Goal: Transaction & Acquisition: Purchase product/service

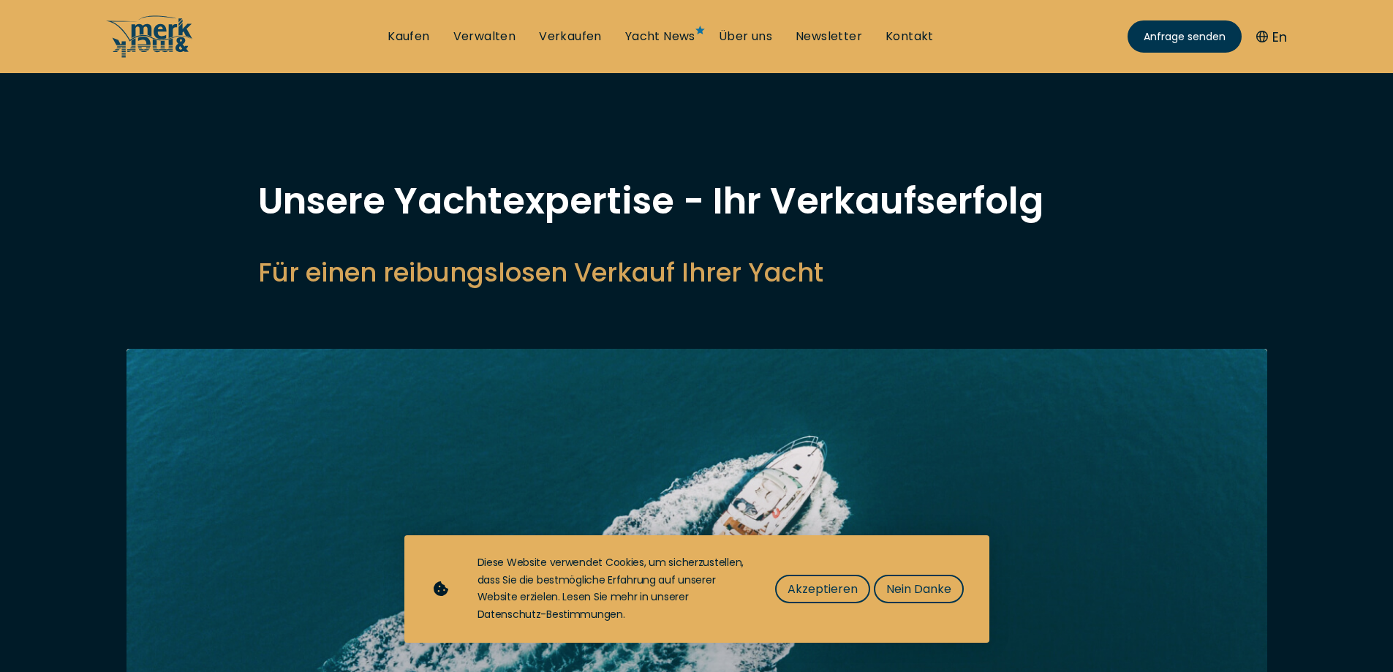
select select "sell"
click at [835, 592] on span "Akzeptieren" at bounding box center [823, 589] width 70 height 18
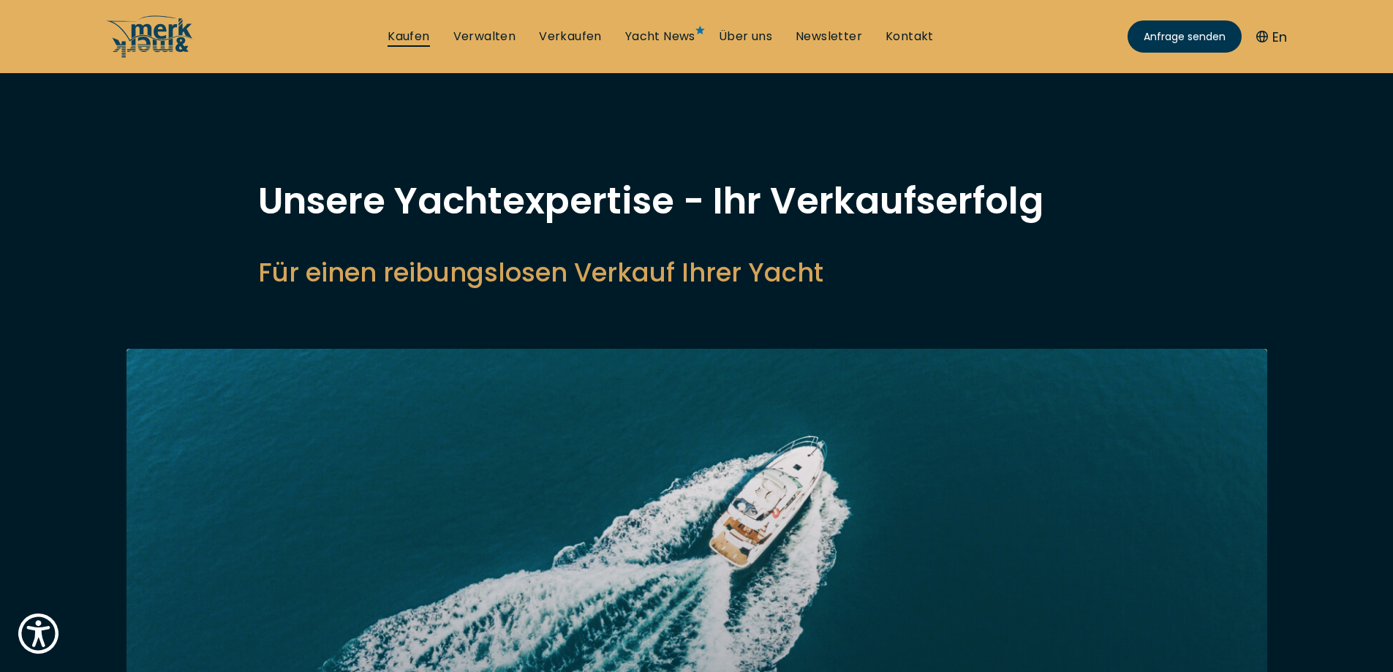
click at [418, 31] on link "Kaufen" at bounding box center [409, 37] width 42 height 16
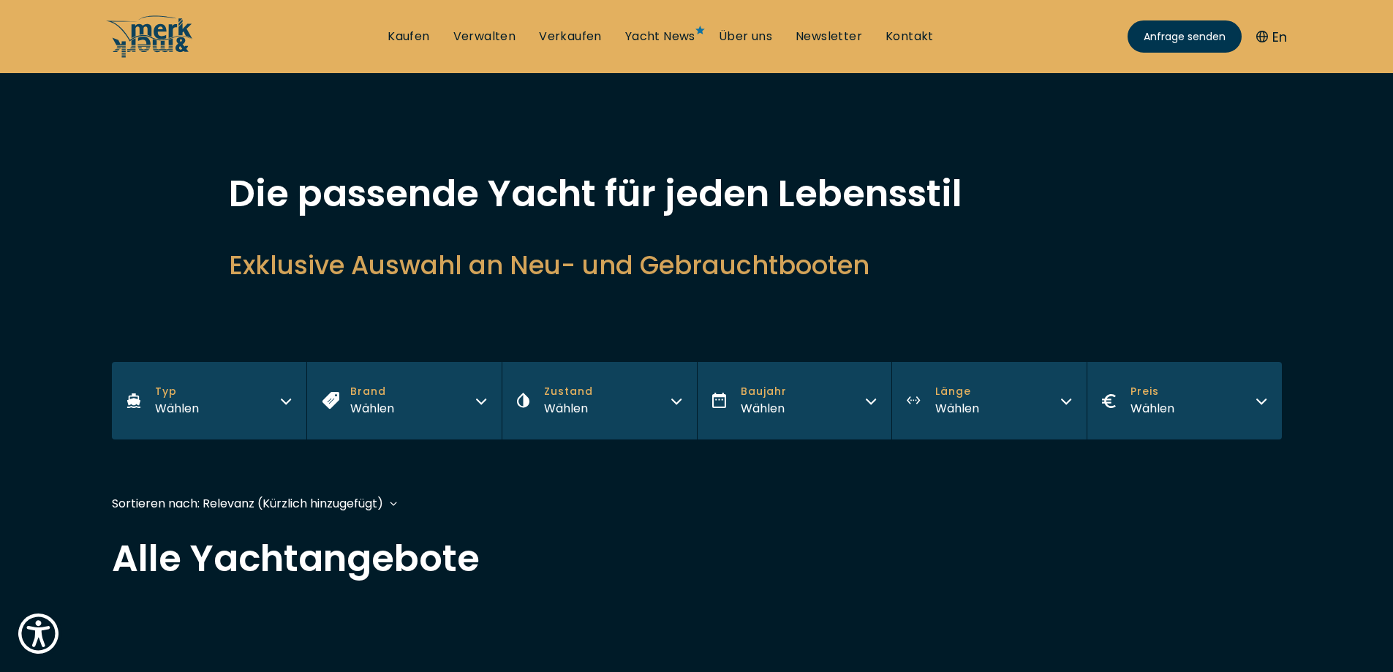
click at [590, 381] on button "Zustand Wählen" at bounding box center [599, 401] width 195 height 78
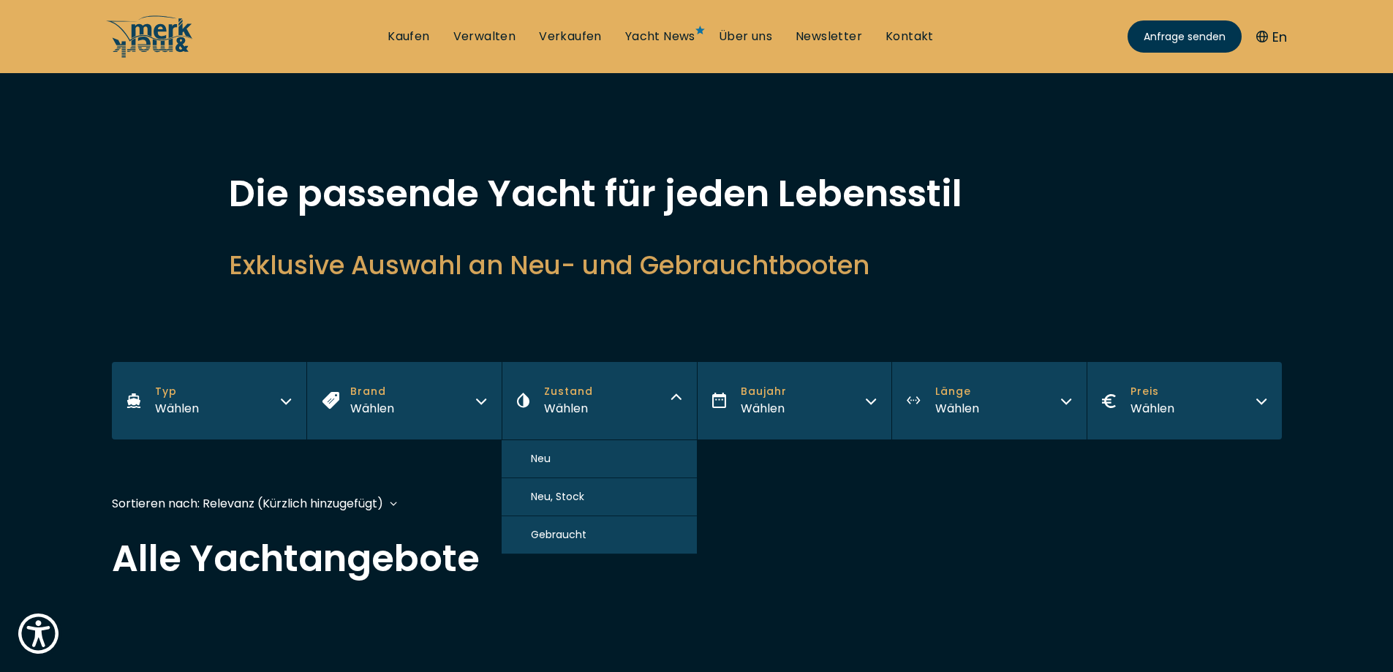
click at [568, 534] on span "Gebraucht" at bounding box center [559, 534] width 56 height 15
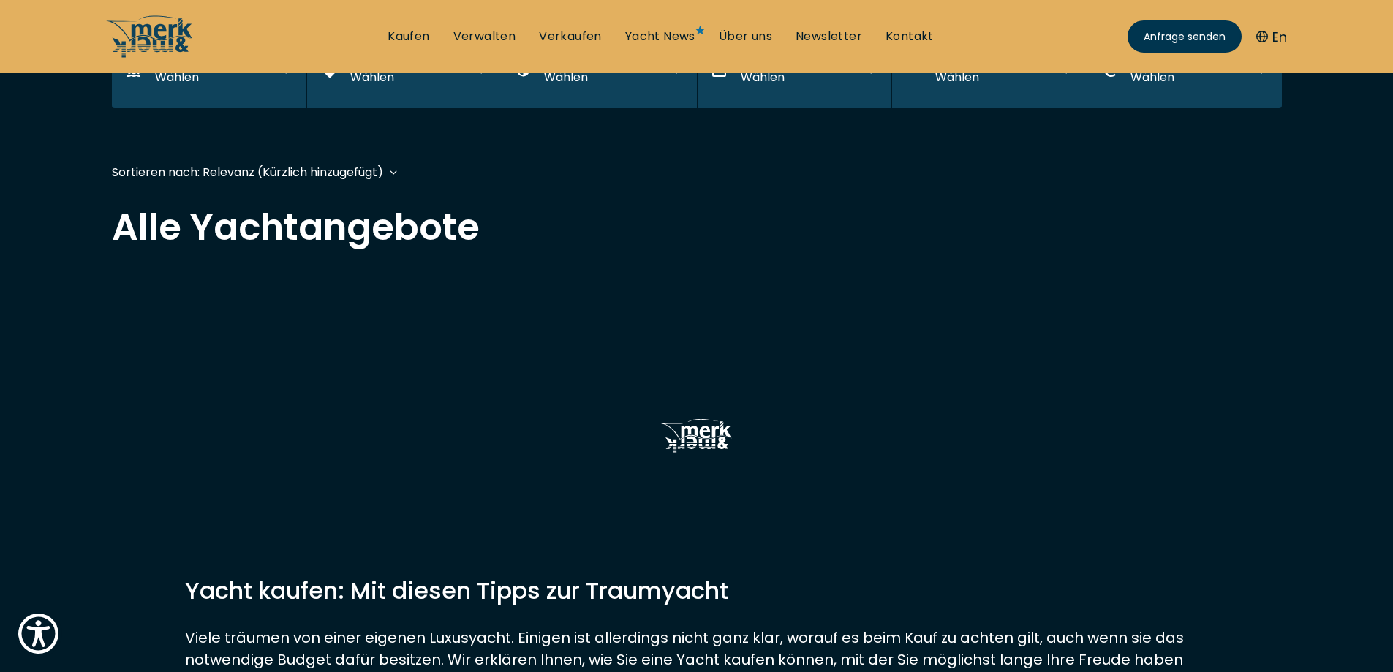
scroll to position [361, 0]
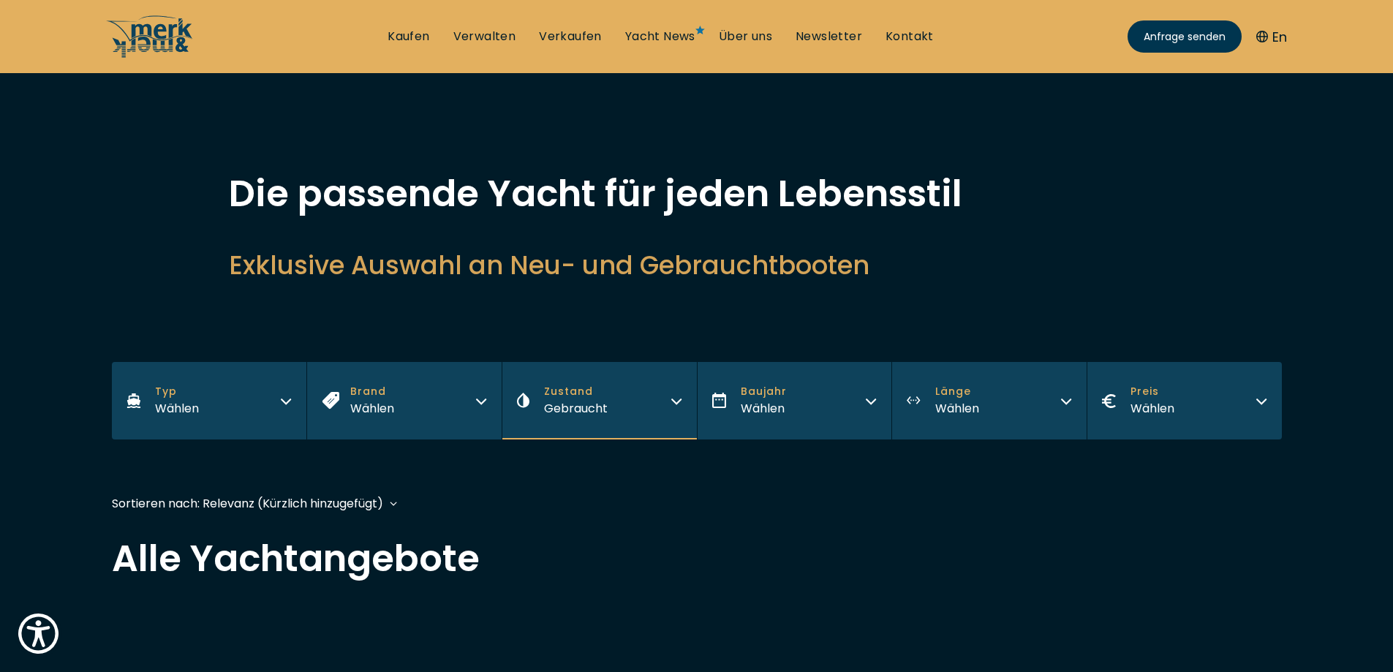
click at [833, 400] on button "Baujahr Wählen" at bounding box center [794, 401] width 195 height 78
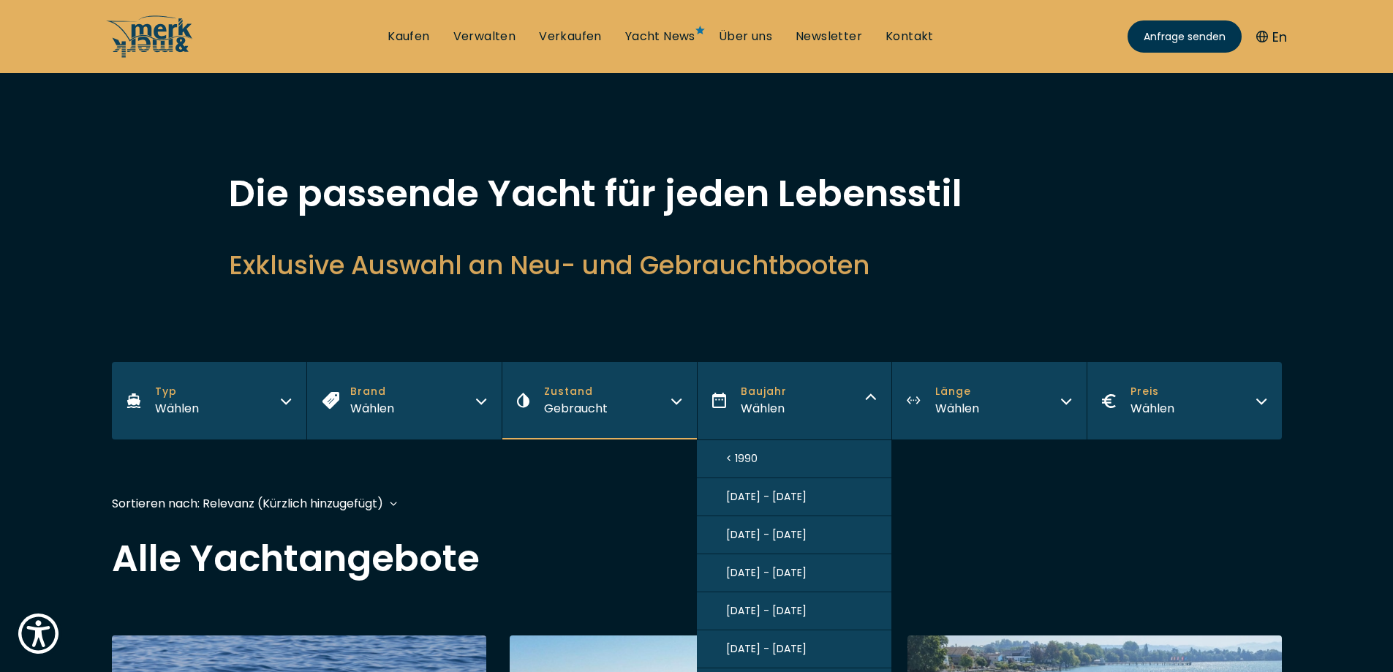
click at [779, 609] on span "[DATE] - [DATE]" at bounding box center [766, 610] width 80 height 15
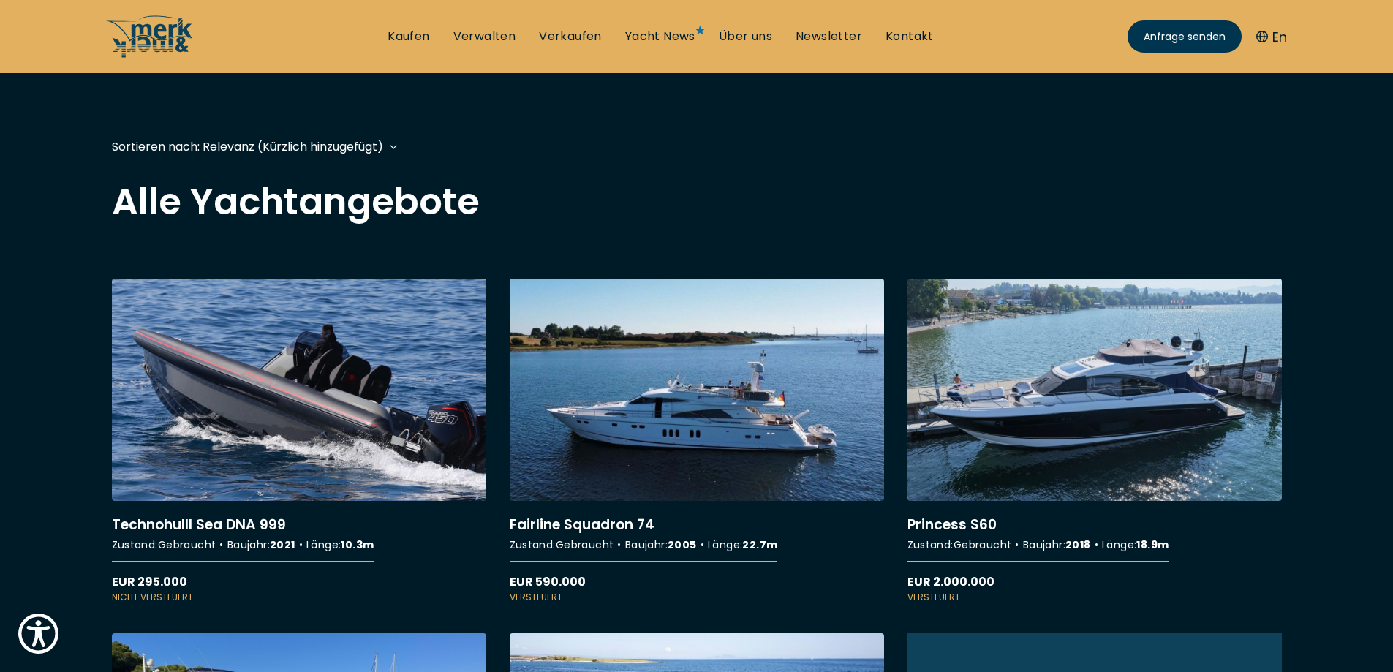
scroll to position [362, 0]
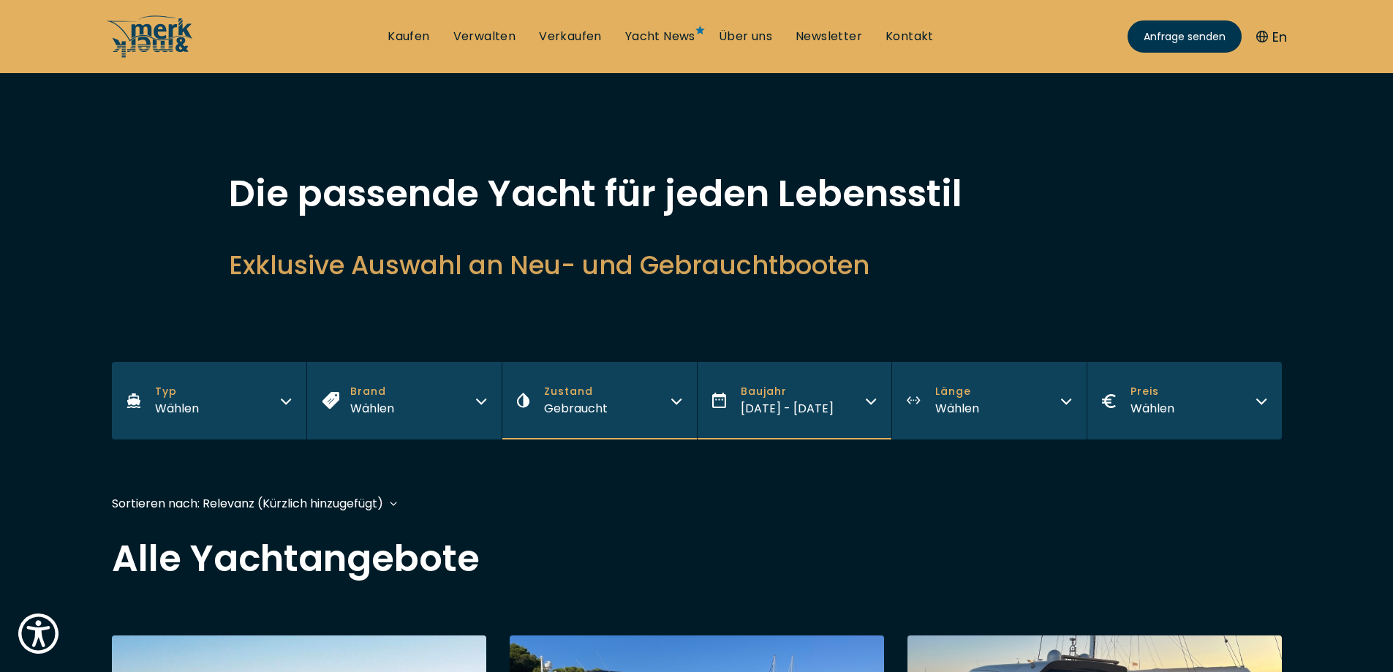
click at [777, 405] on span "[DATE] - [DATE]" at bounding box center [787, 408] width 93 height 17
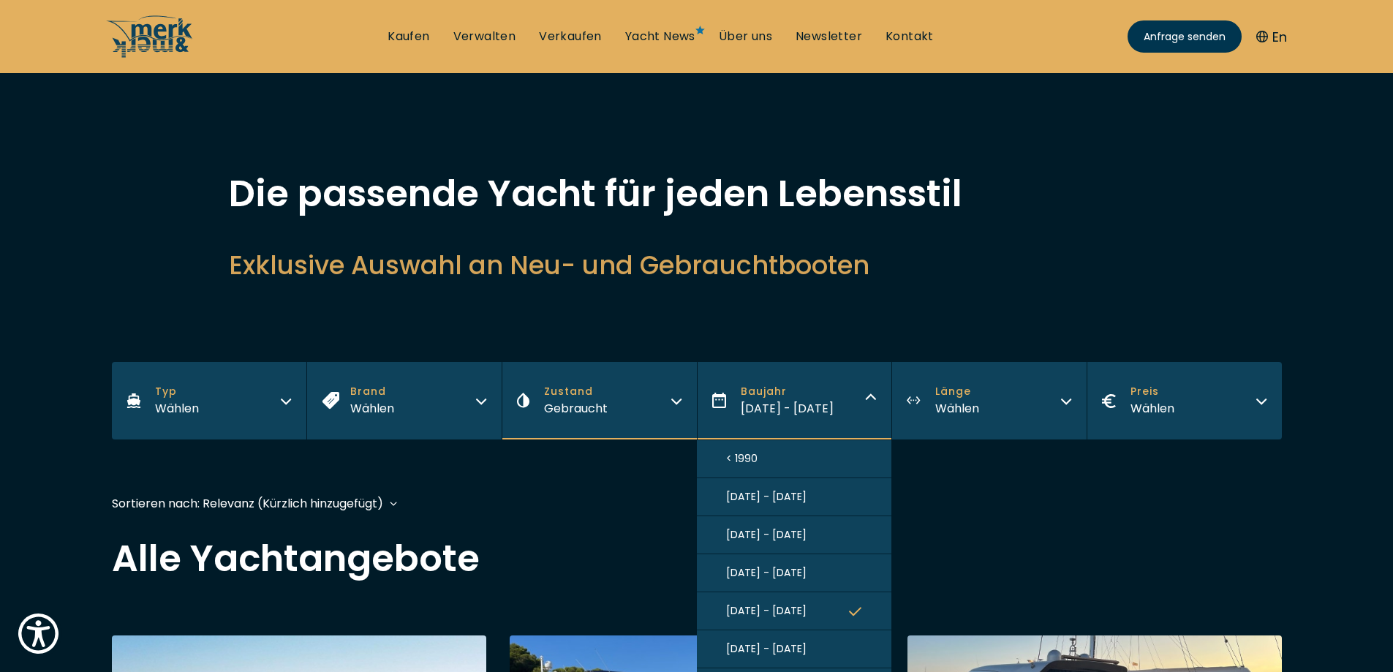
click at [742, 567] on span "[DATE] - [DATE]" at bounding box center [766, 572] width 80 height 15
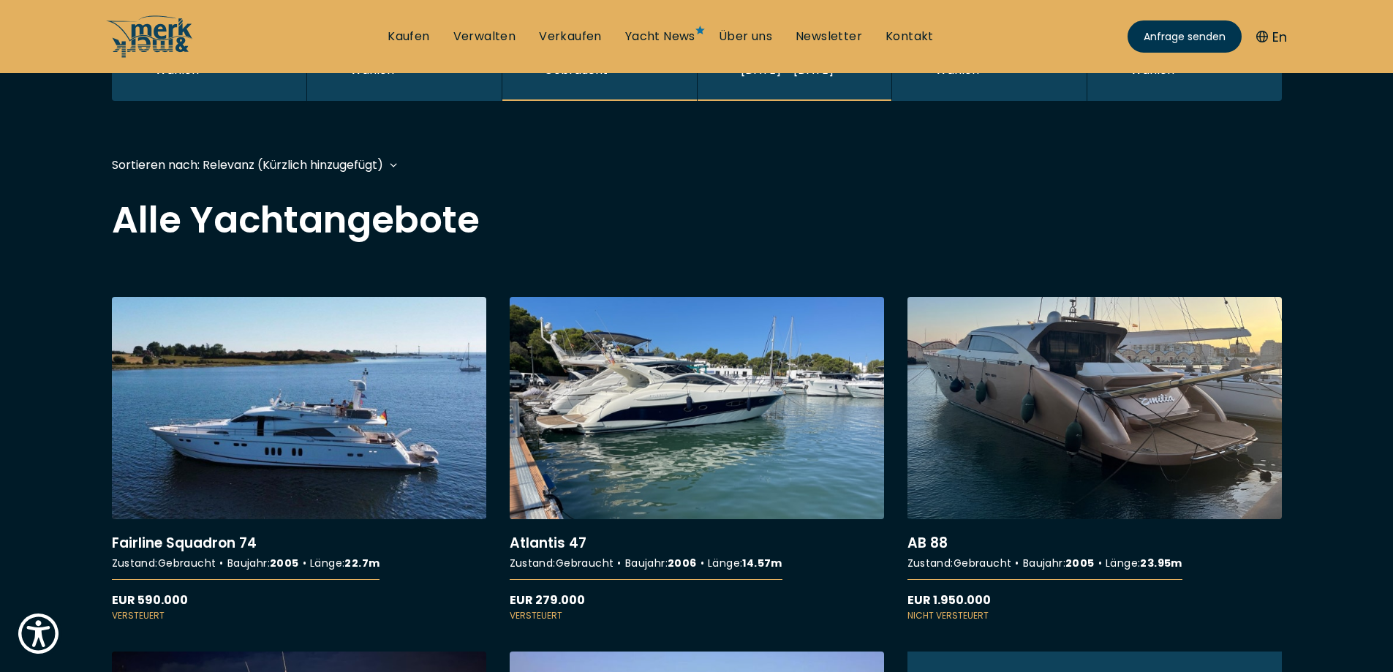
scroll to position [361, 0]
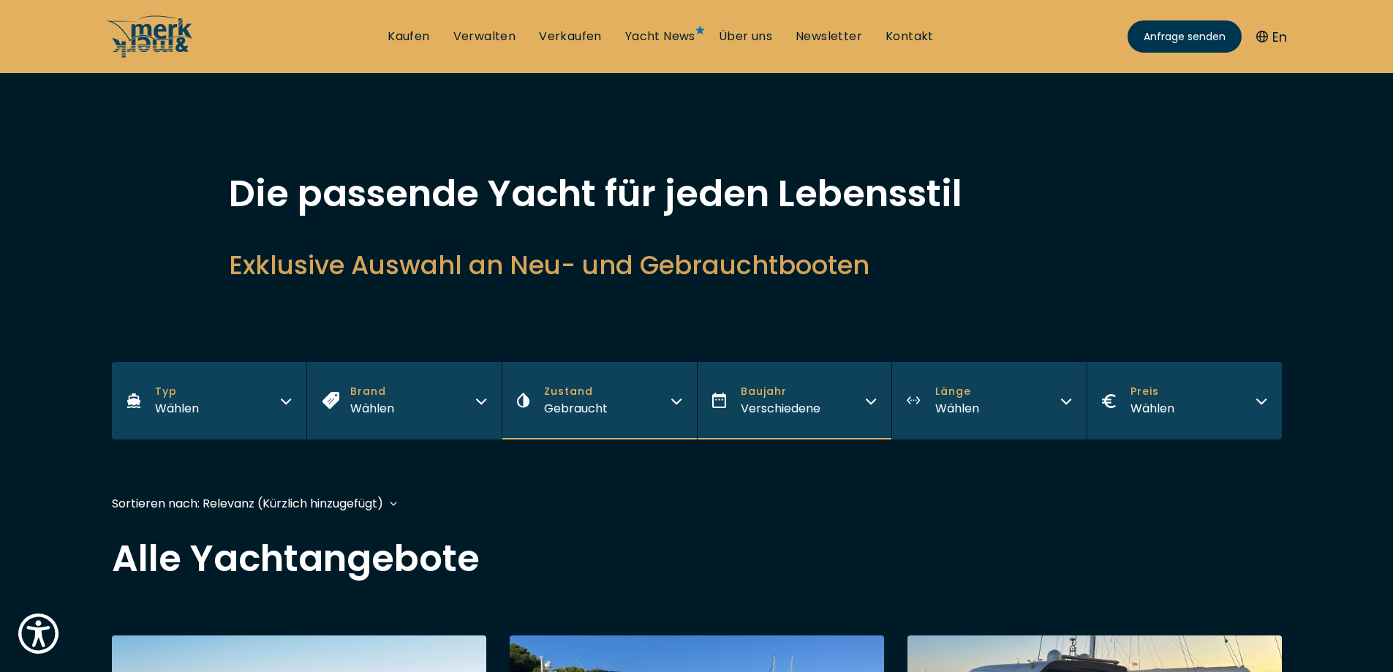
click at [769, 383] on button "Baujahr Verschiedene" at bounding box center [794, 401] width 195 height 78
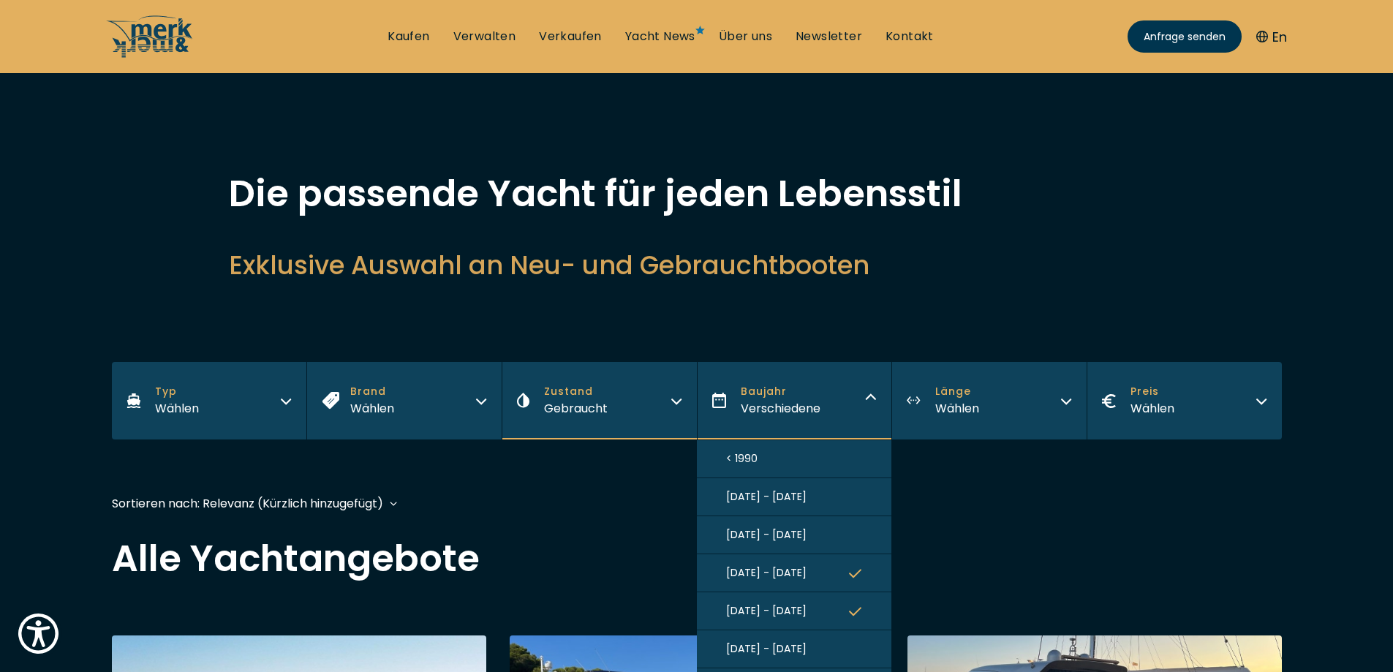
click at [774, 639] on button "[DATE] - [DATE]" at bounding box center [794, 649] width 195 height 38
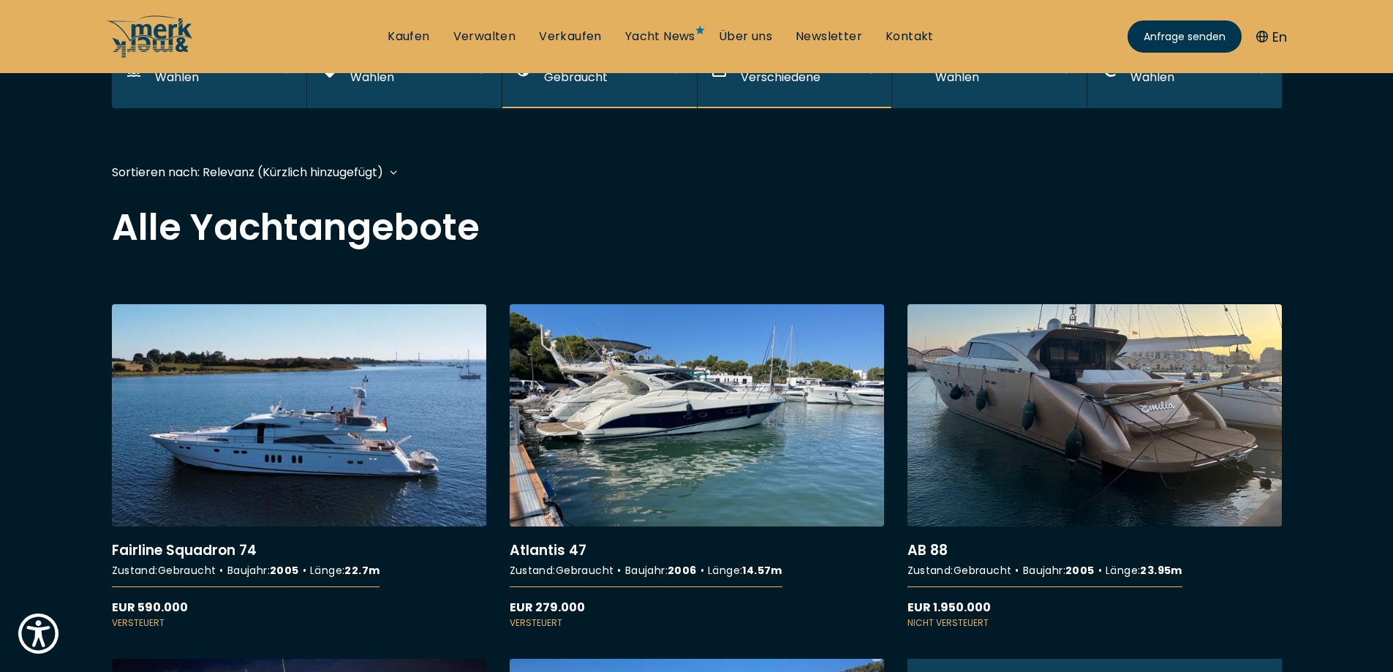
scroll to position [361, 0]
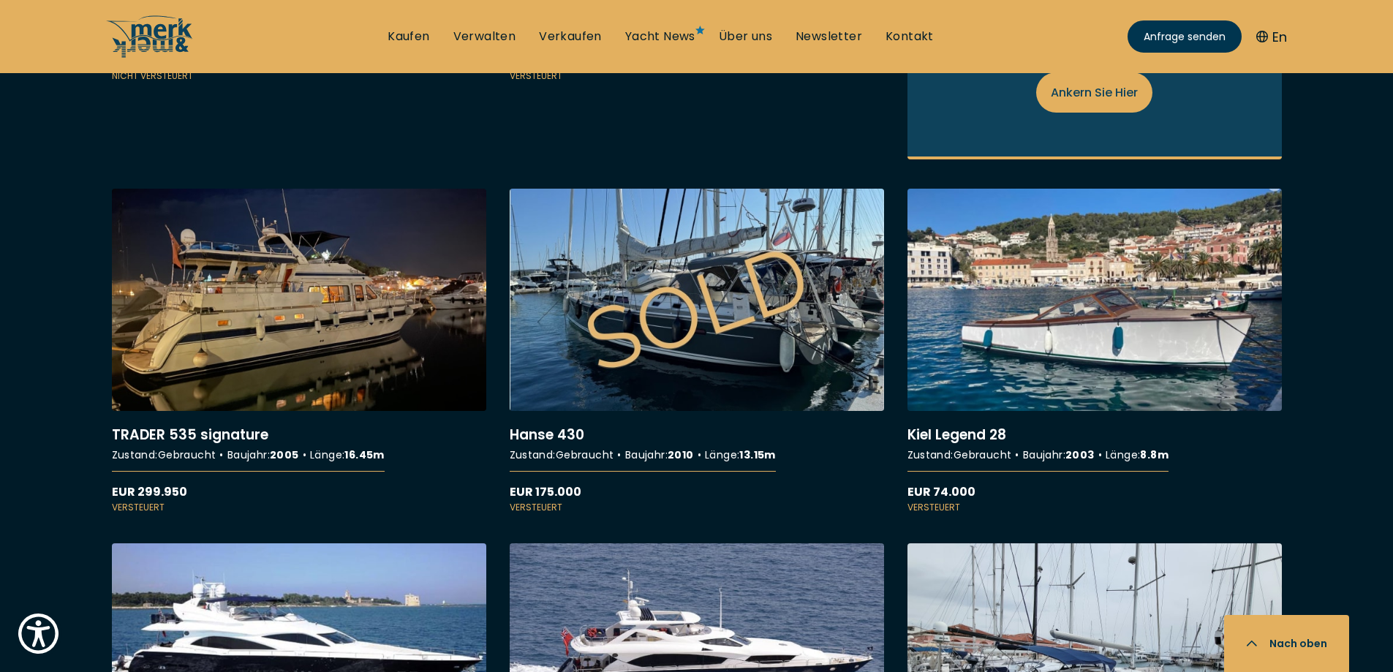
scroll to position [878, 0]
